Goal: Check status: Verify the current state of an ongoing process or item

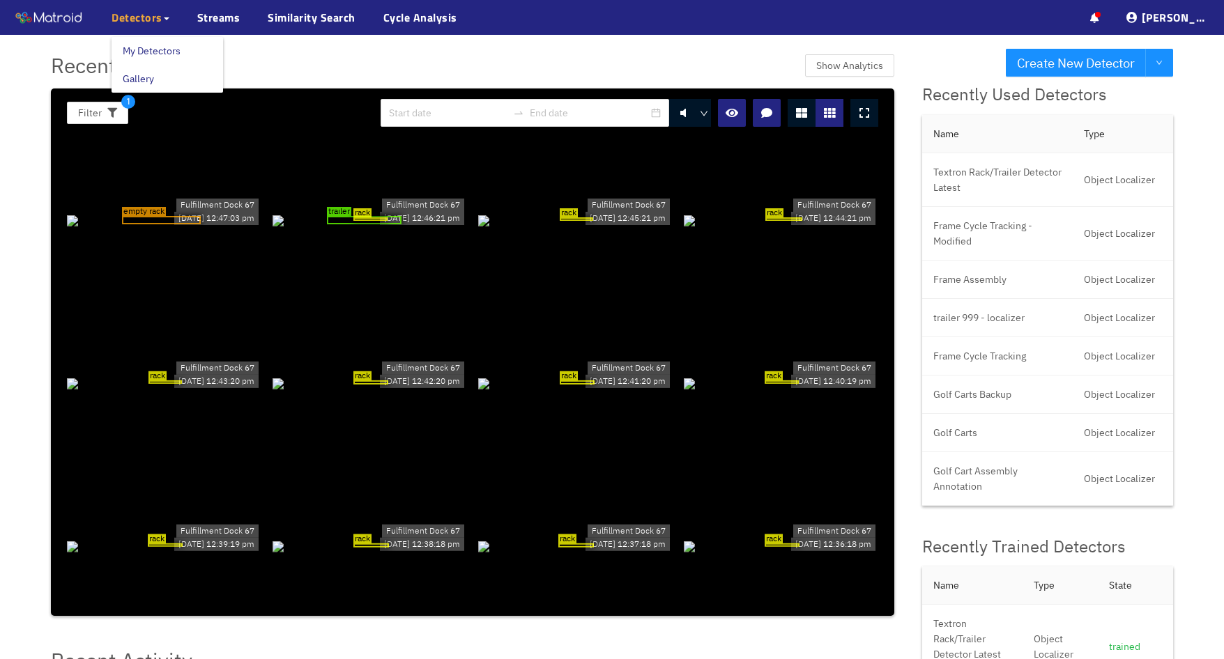
click at [158, 17] on span "Detectors" at bounding box center [137, 17] width 51 height 17
click at [223, 17] on link "Streams" at bounding box center [218, 17] width 43 height 17
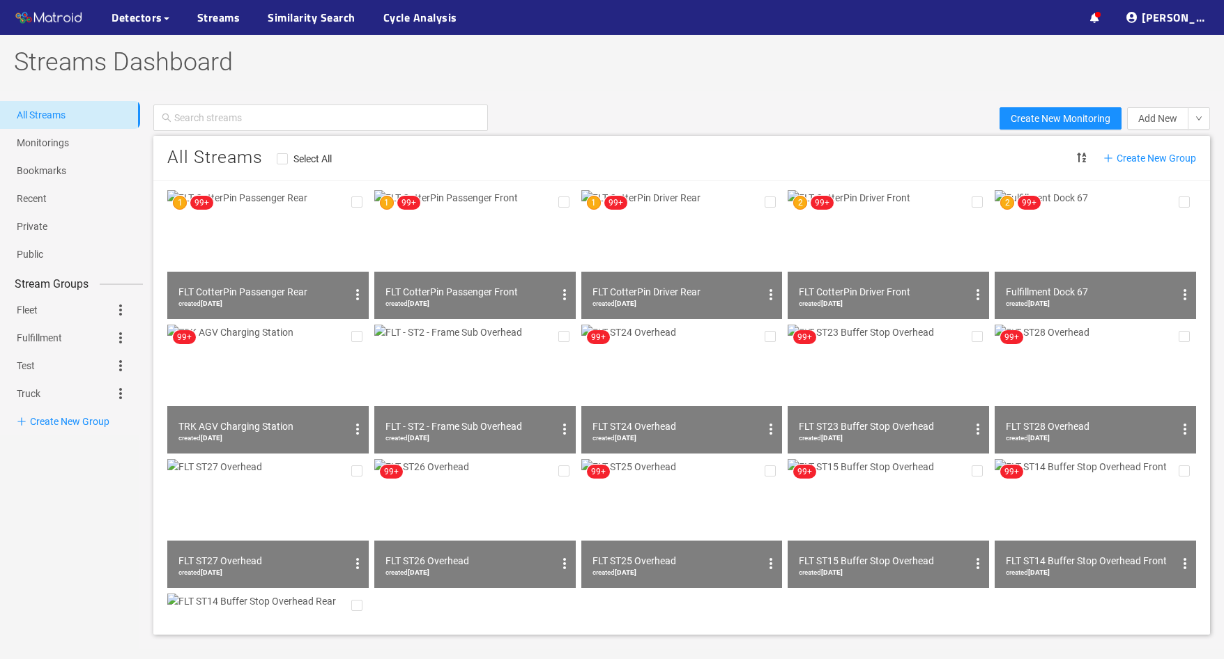
click at [1093, 251] on img at bounding box center [1095, 254] width 201 height 129
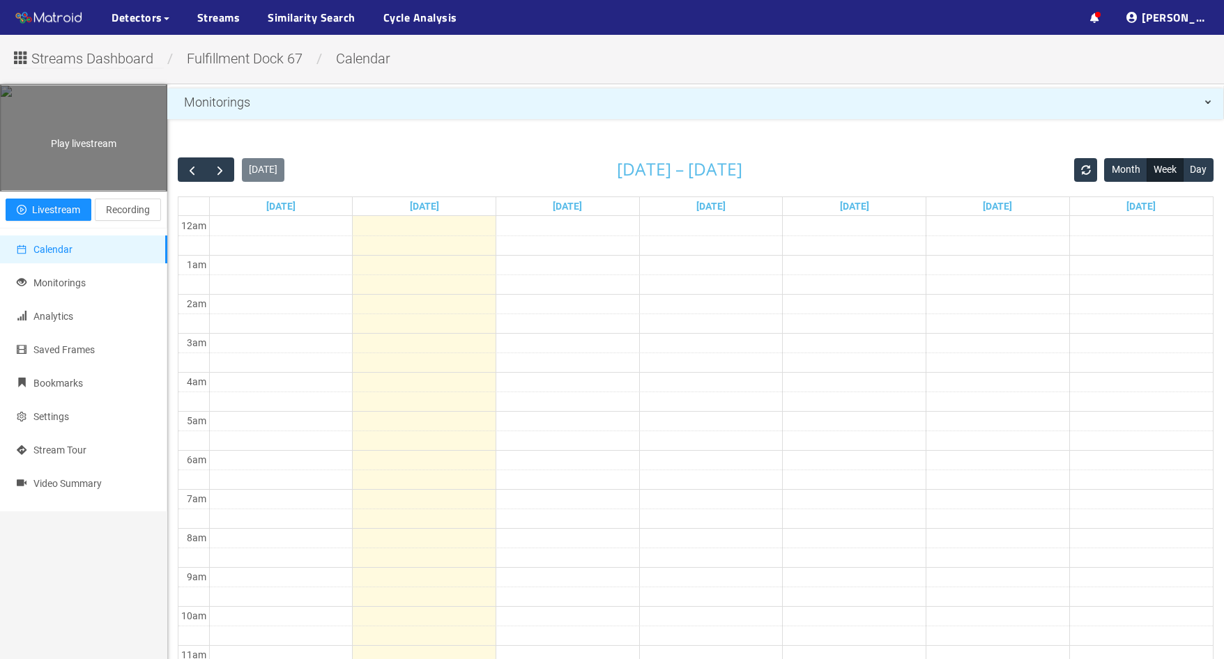
click at [87, 161] on div "Play livestream" at bounding box center [84, 138] width 166 height 105
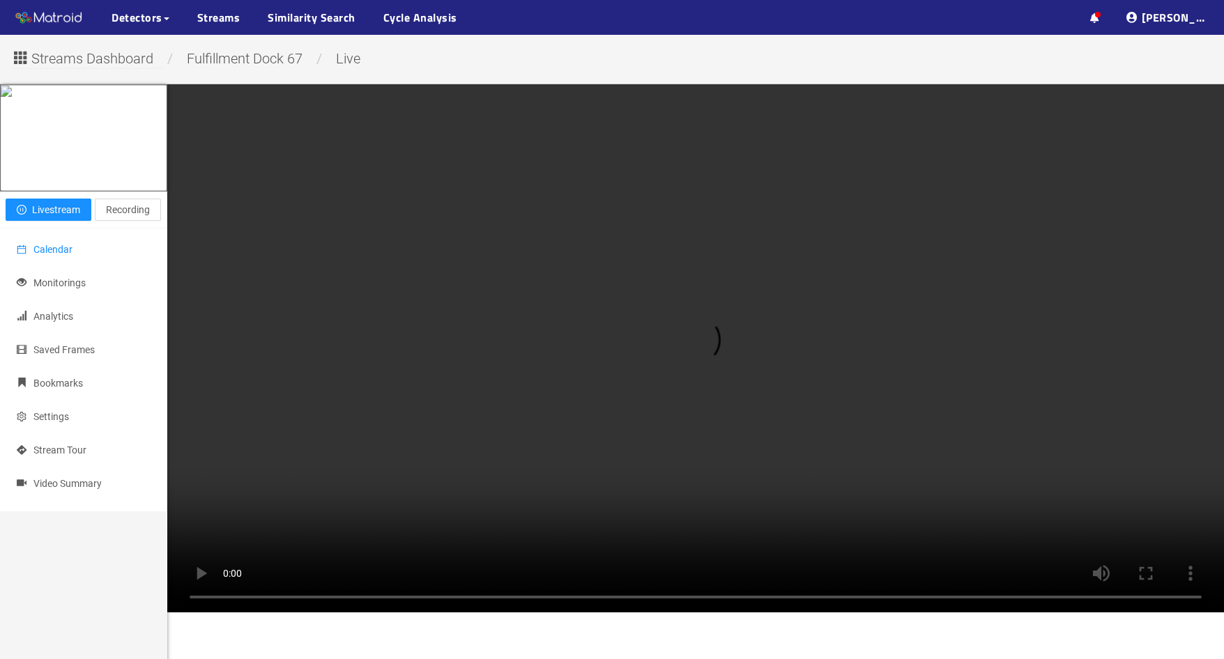
click at [62, 255] on span "Calendar" at bounding box center [52, 249] width 39 height 11
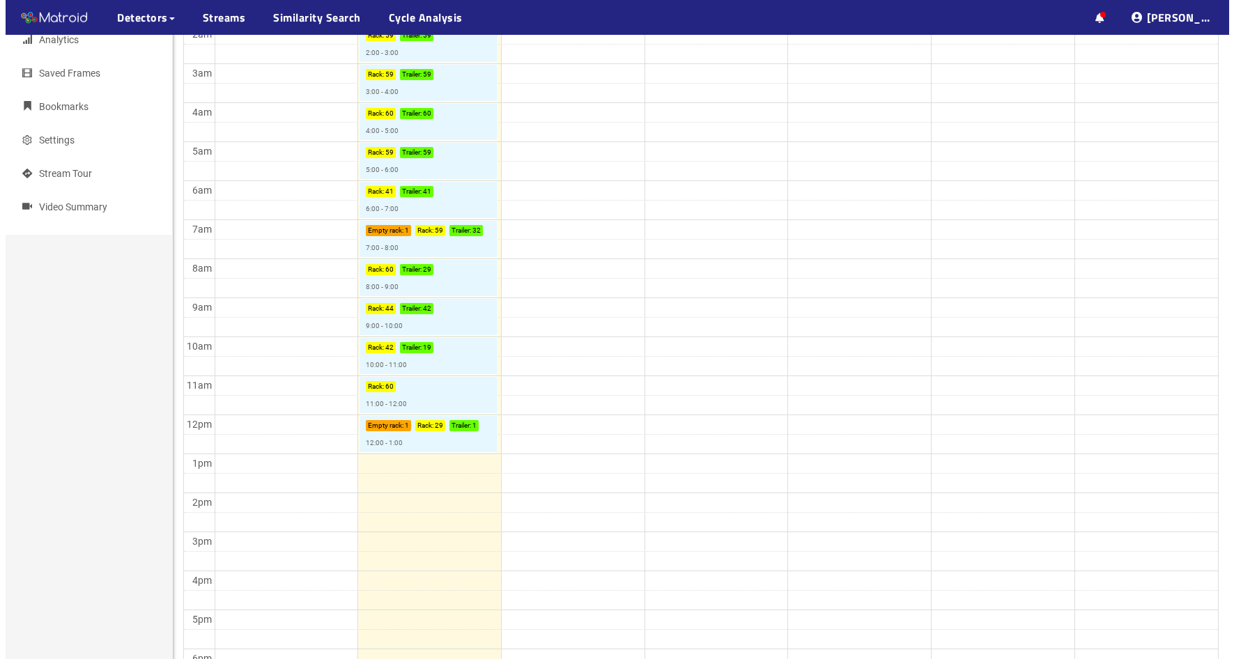
scroll to position [279, 0]
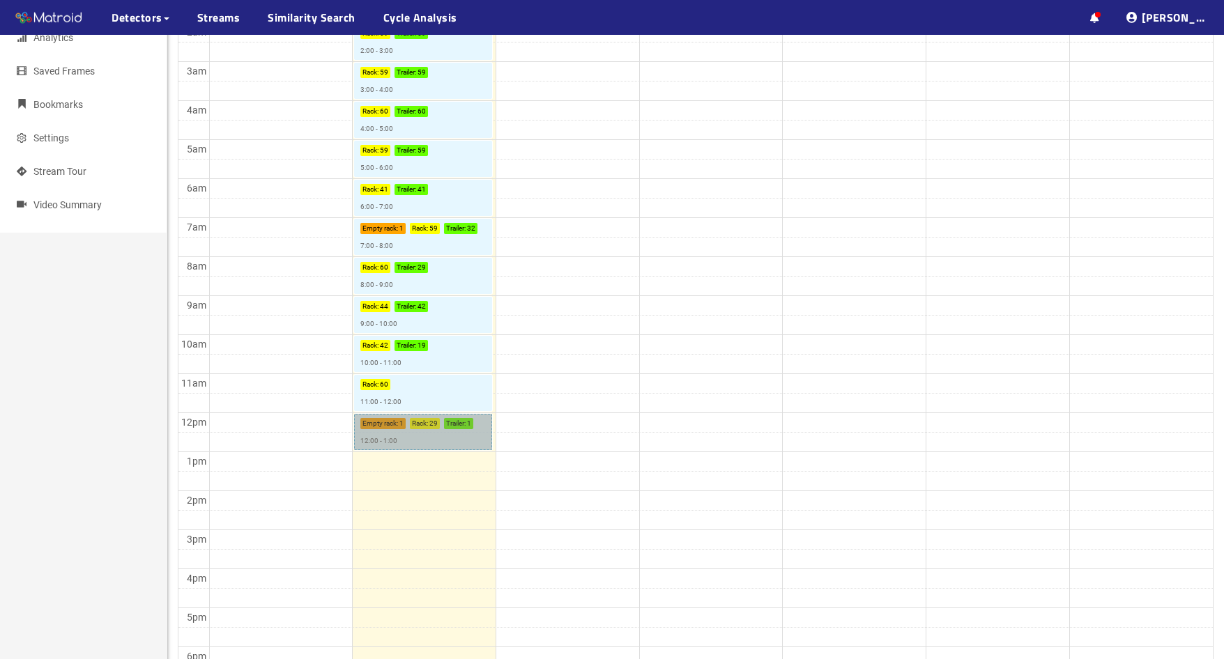
click at [454, 440] on link "Empty rack : 1 Rack : 29 Trailer : 1 12:00 - 1:00" at bounding box center [423, 432] width 138 height 36
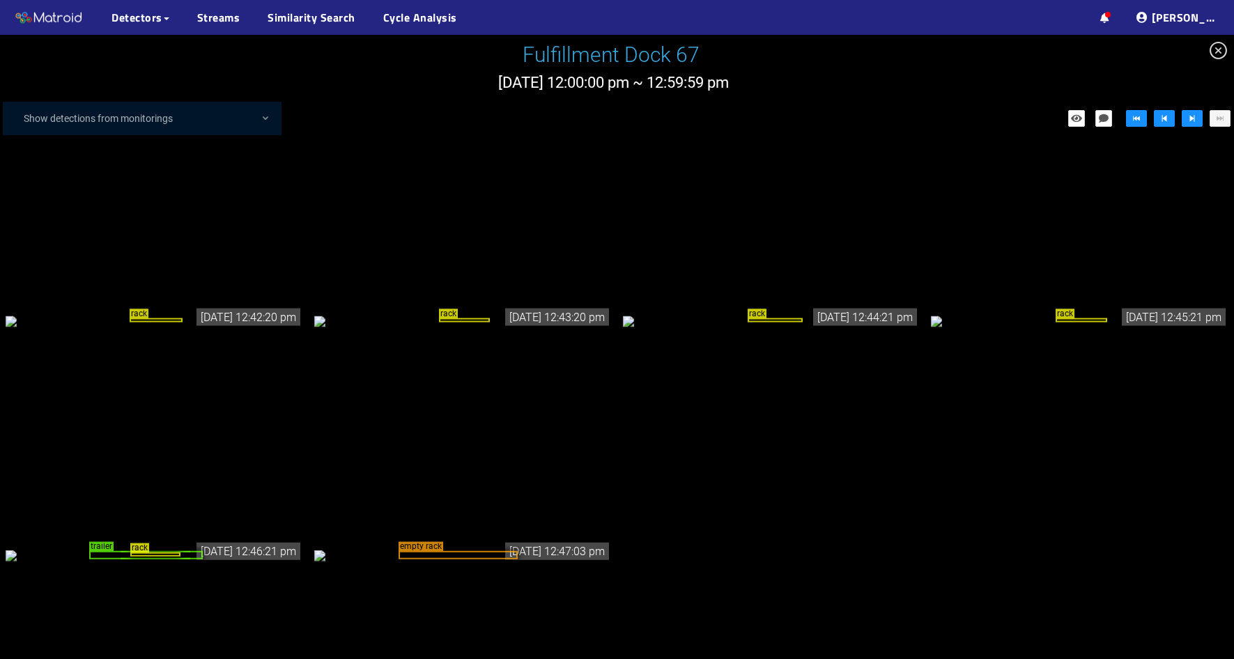
scroll to position [1379, 0]
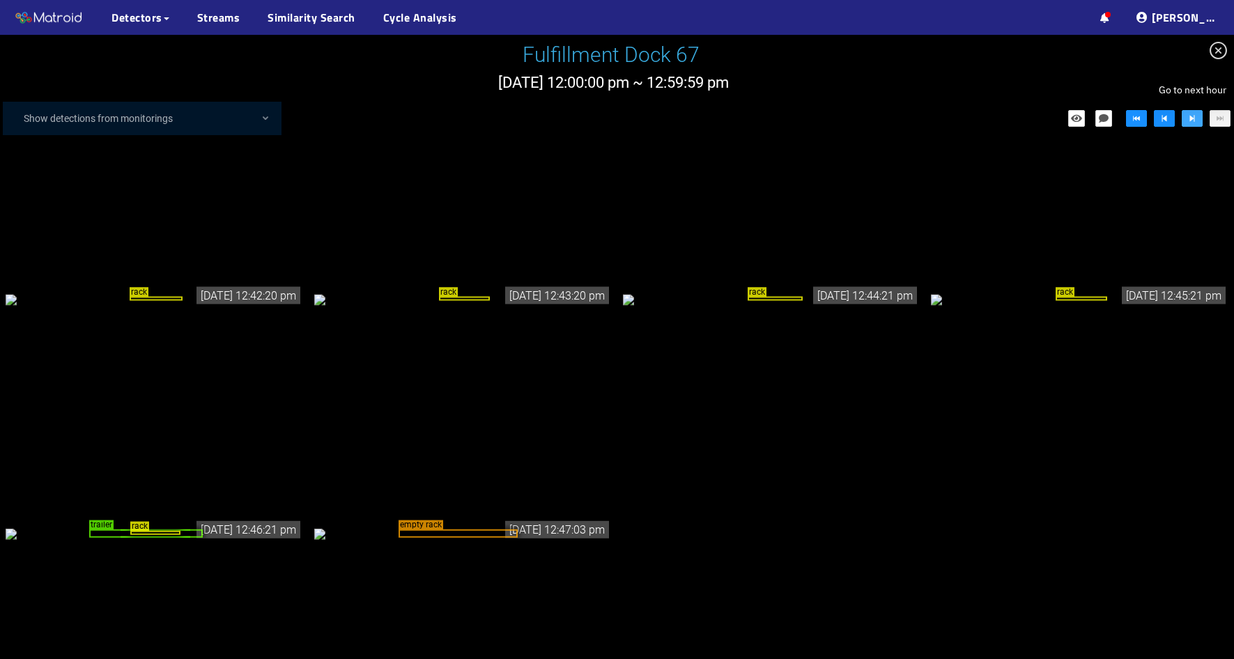
click at [1191, 118] on icon "step-forward" at bounding box center [1192, 118] width 5 height 7
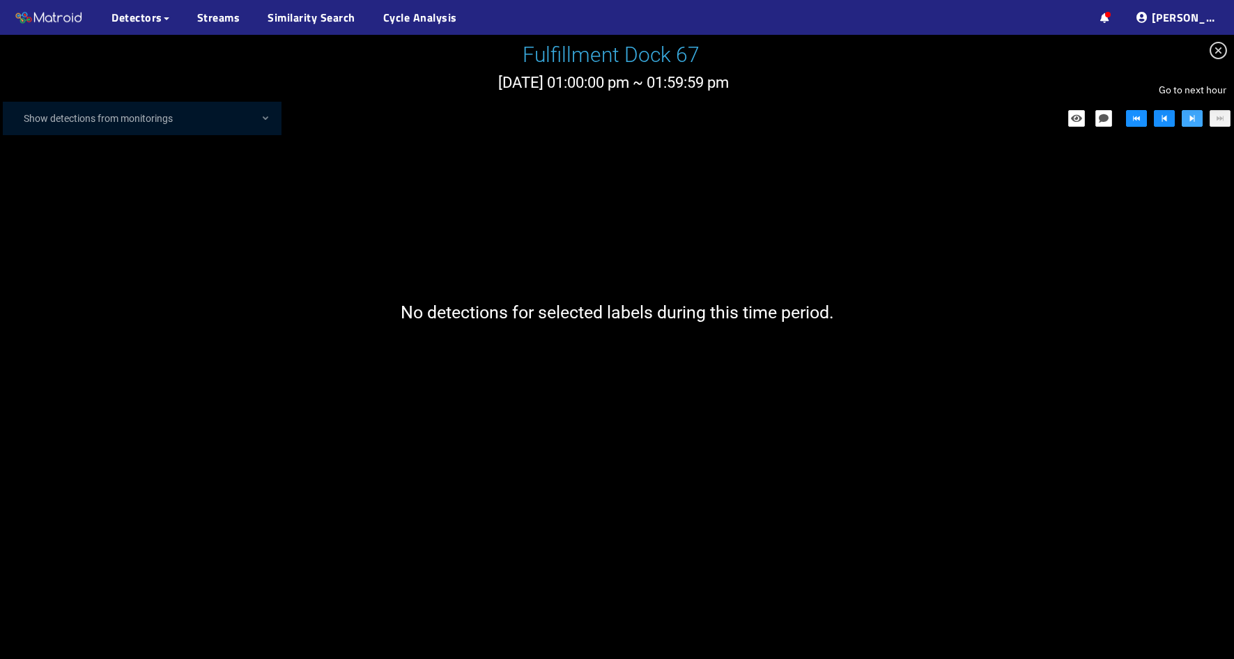
click at [1191, 118] on icon "step-forward" at bounding box center [1192, 118] width 5 height 7
click at [769, 230] on div at bounding box center [617, 347] width 1234 height 624
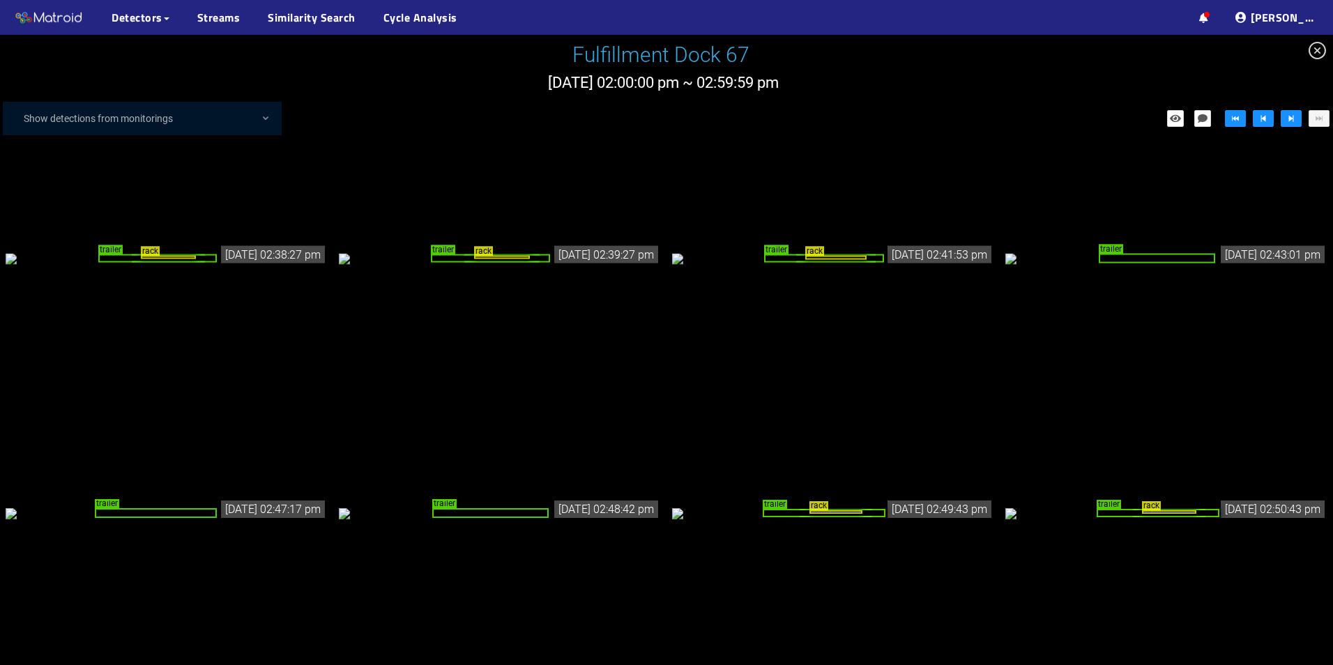
scroll to position [772, 0]
